Goal: Task Accomplishment & Management: Use online tool/utility

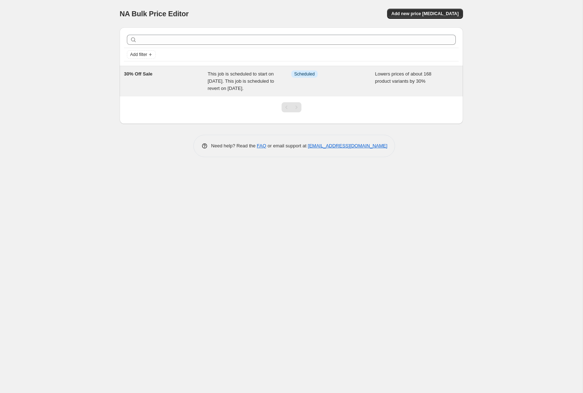
click at [248, 91] on span "This job is scheduled to start on [DATE]. This job is scheduled to revert on [D…" at bounding box center [241, 81] width 66 height 20
select select "percentage"
